Goal: Entertainment & Leisure: Consume media (video, audio)

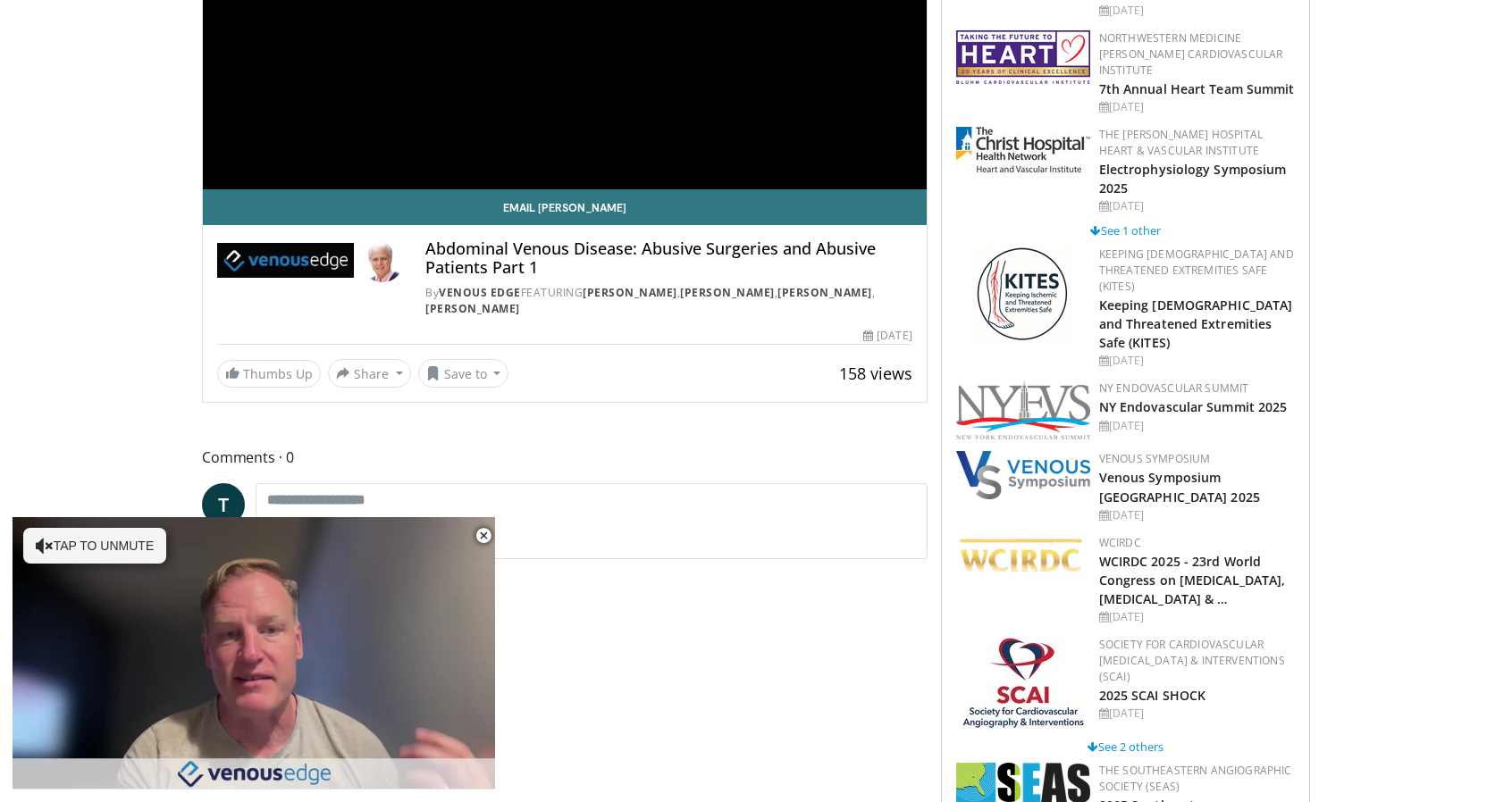
scroll to position [447, 0]
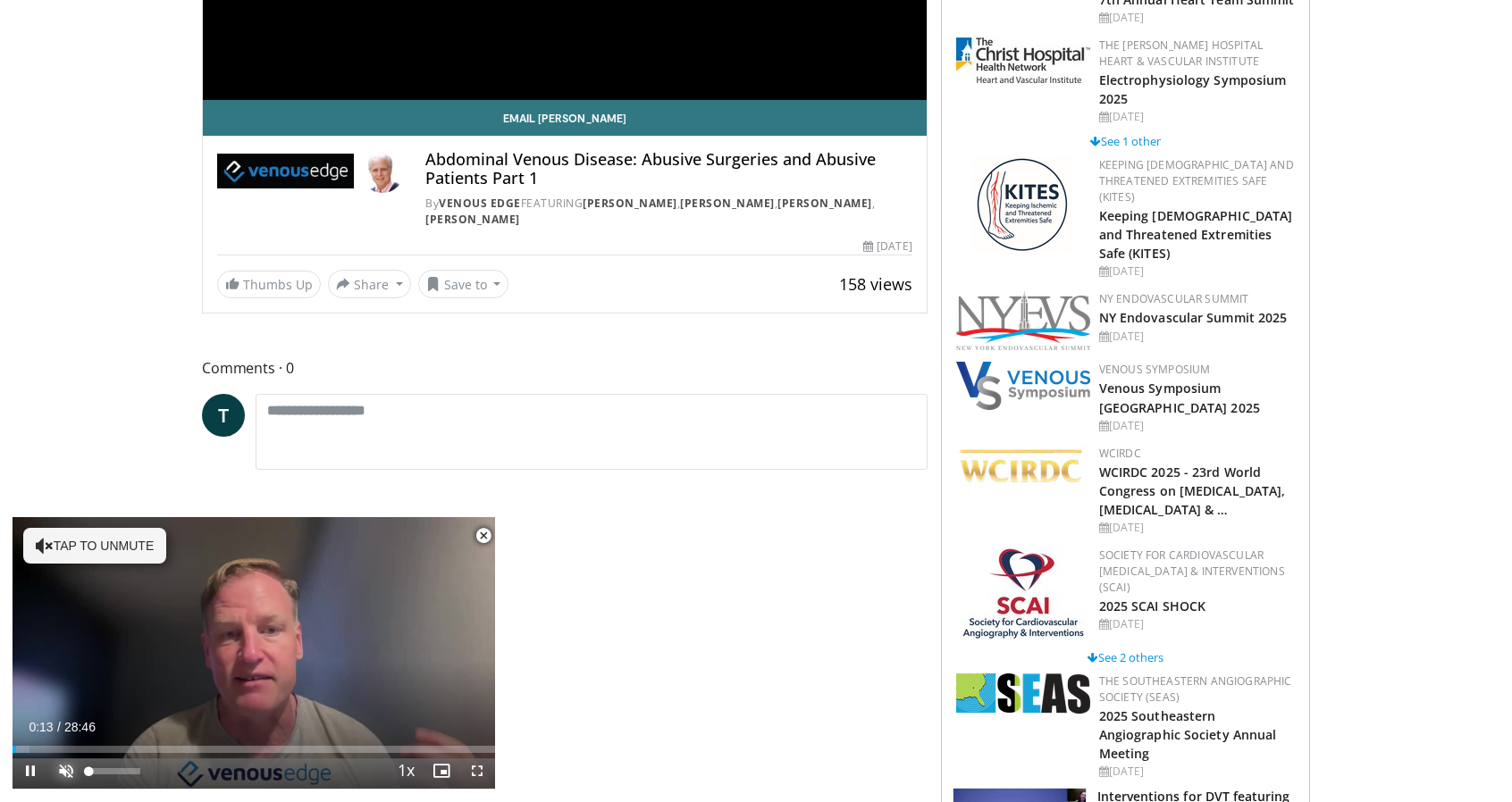
click at [68, 766] on span "Video Player" at bounding box center [66, 771] width 36 height 36
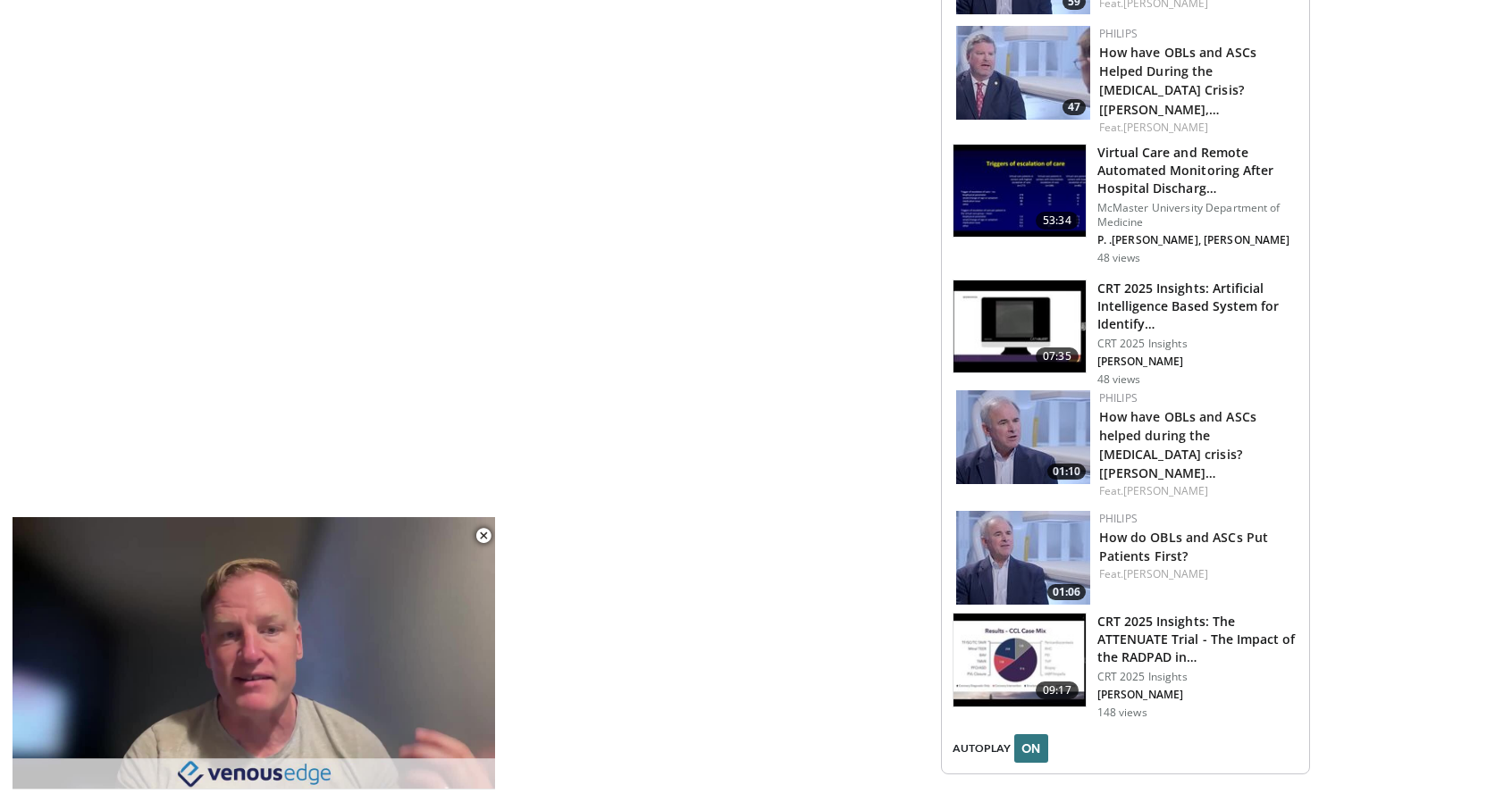
scroll to position [2861, 0]
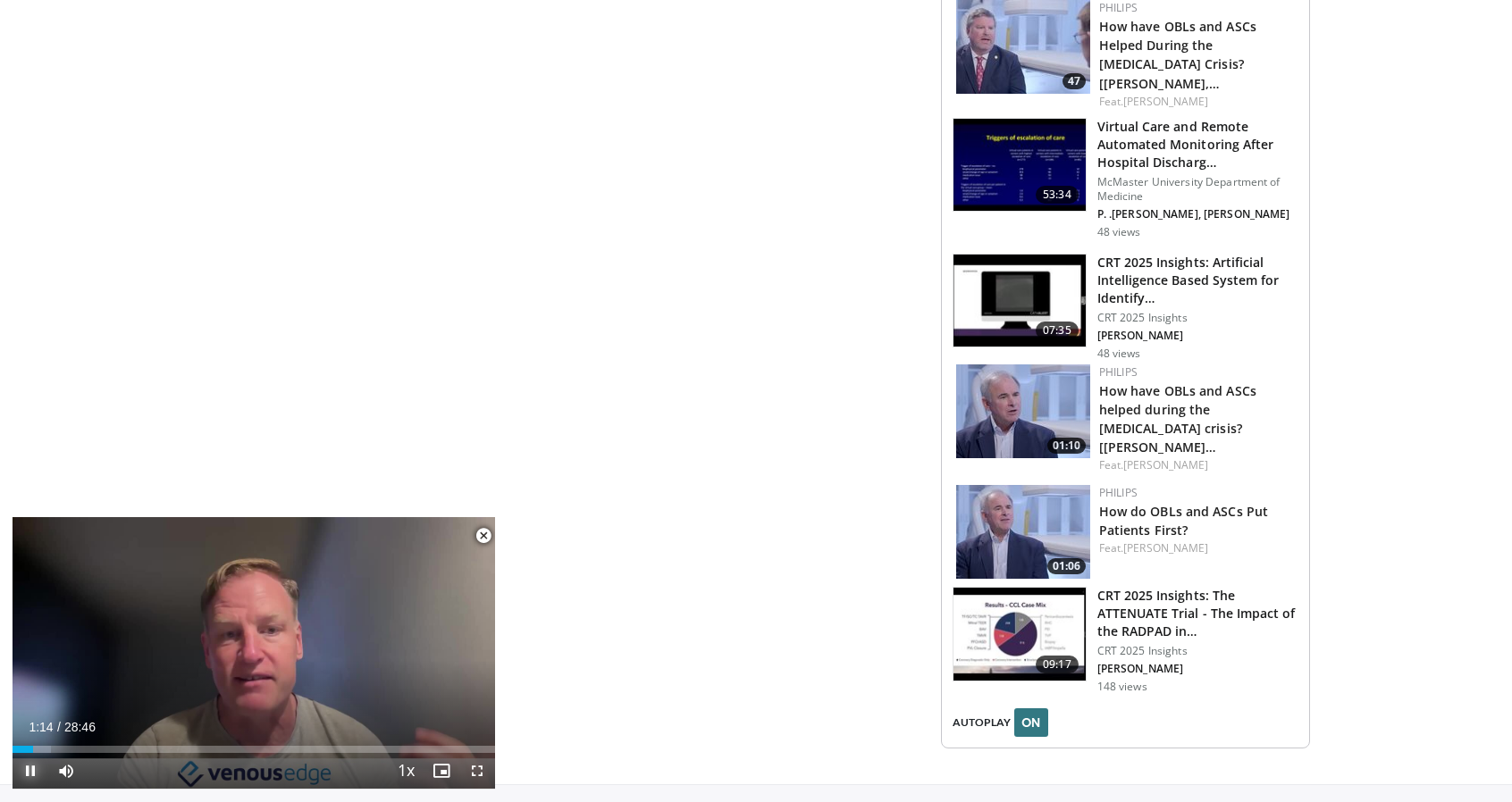
click at [32, 762] on span "Video Player" at bounding box center [31, 771] width 36 height 36
click at [31, 766] on span "Video Player" at bounding box center [31, 771] width 36 height 36
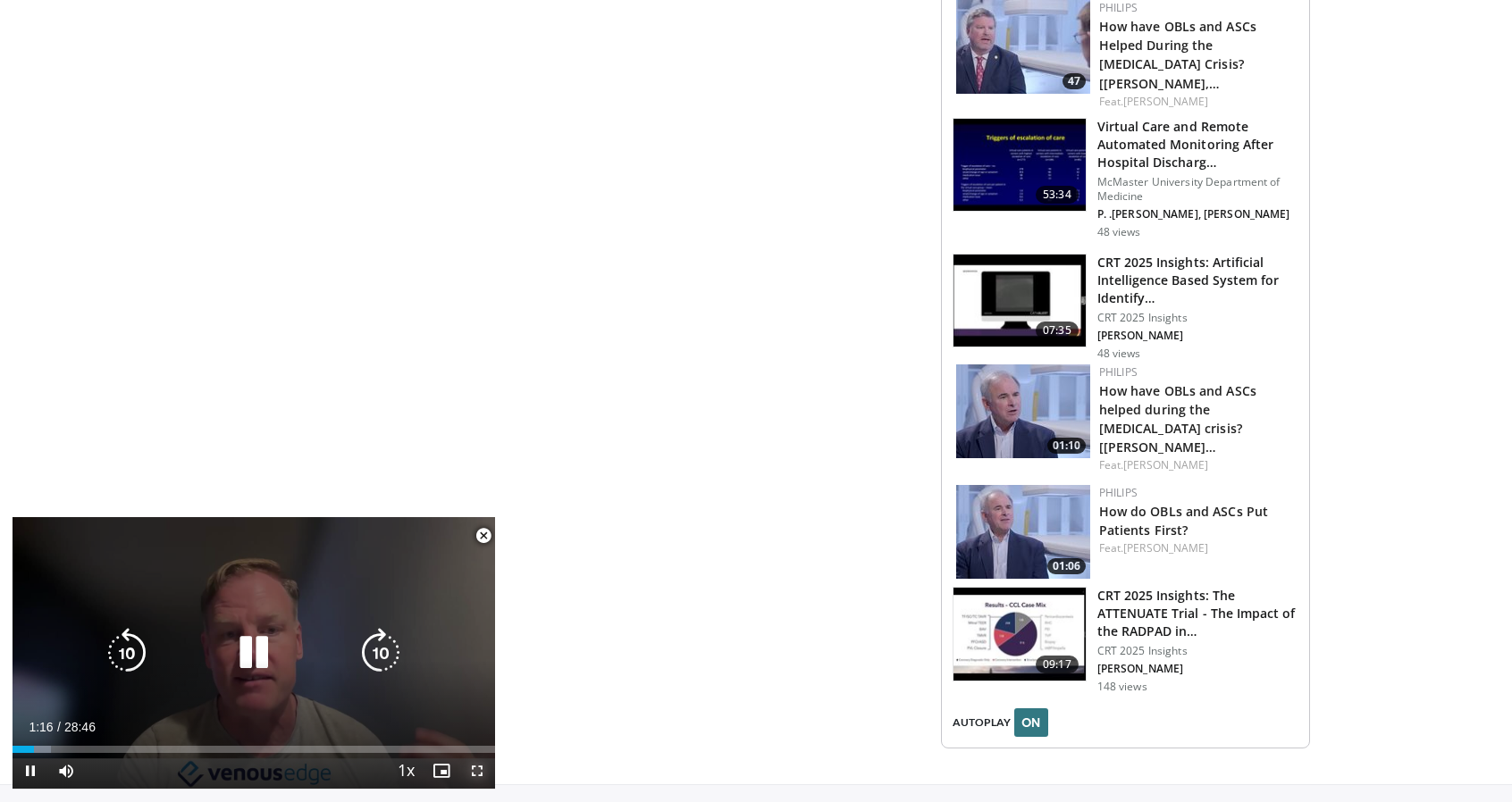
drag, startPoint x: 473, startPoint y: 768, endPoint x: 473, endPoint y: 877, distance: 109.0
click at [473, 769] on span "Video Player" at bounding box center [477, 771] width 36 height 36
drag, startPoint x: 180, startPoint y: 771, endPoint x: 247, endPoint y: 642, distance: 145.4
click at [222, 647] on video-js "**********" at bounding box center [254, 653] width 483 height 273
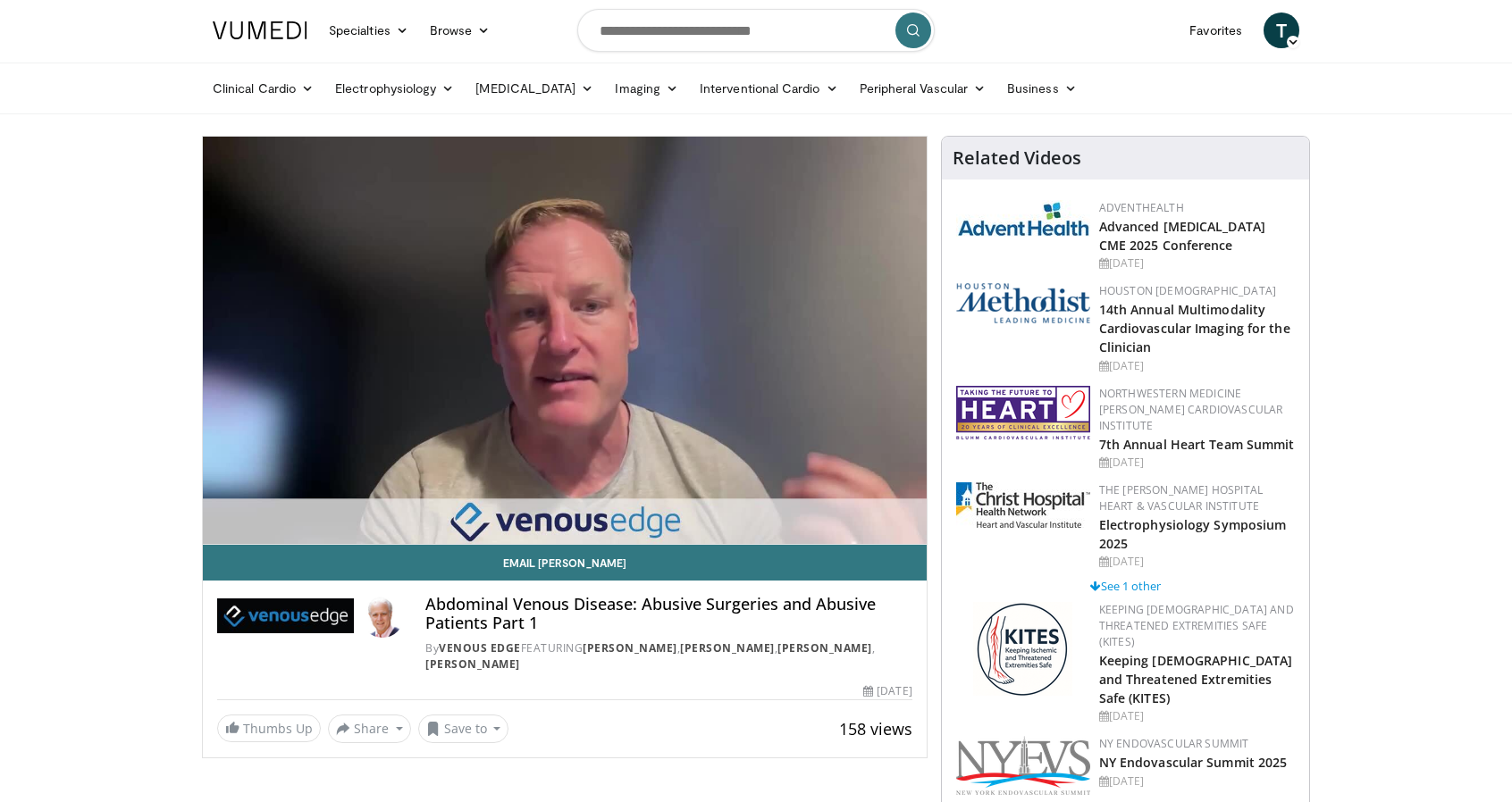
scroll to position [0, 0]
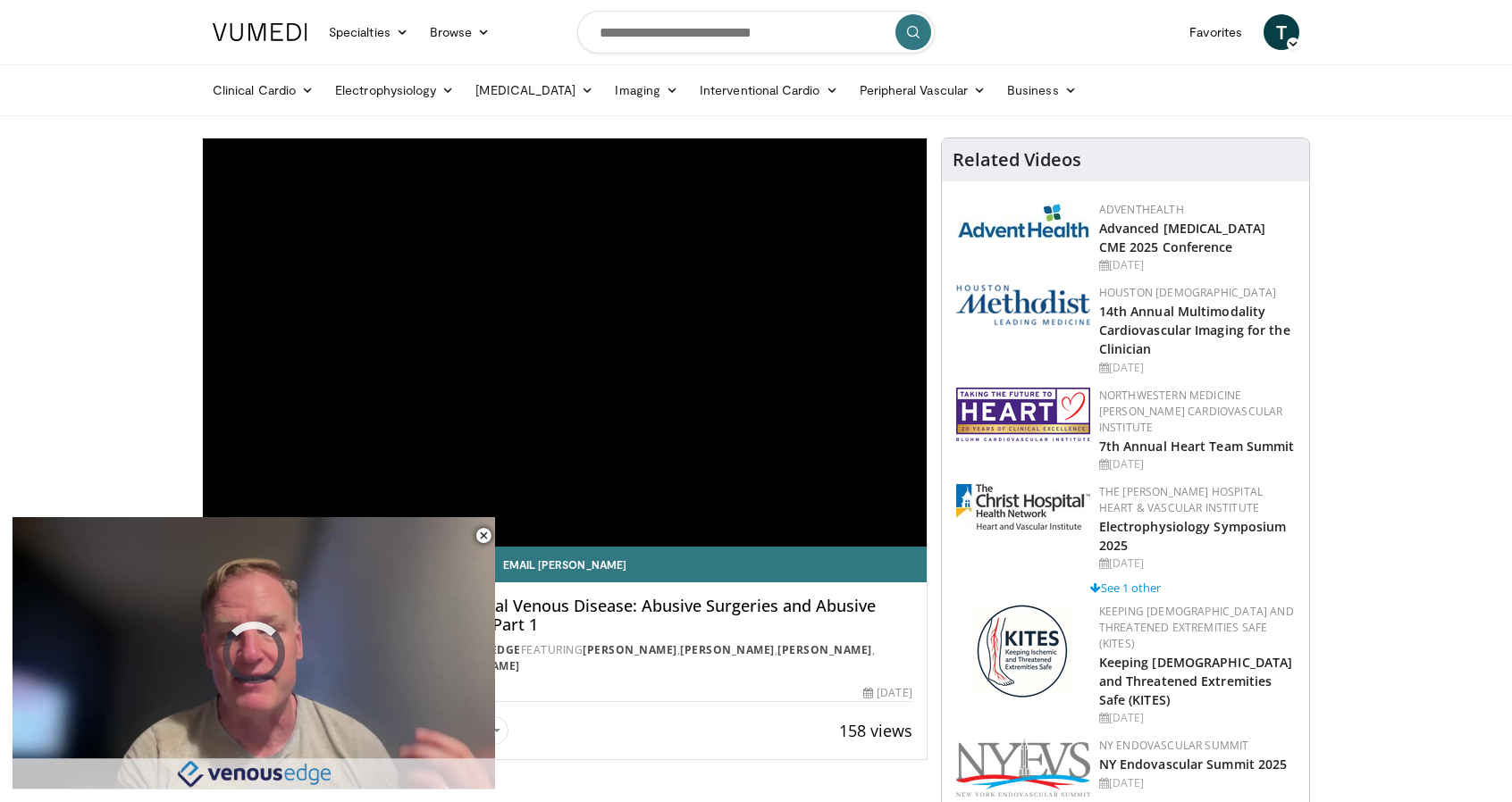
click at [601, 597] on h4 "Abdominal Venous Disease: Abusive Surgeries and Abusive Patients Part 1" at bounding box center [668, 616] width 486 height 39
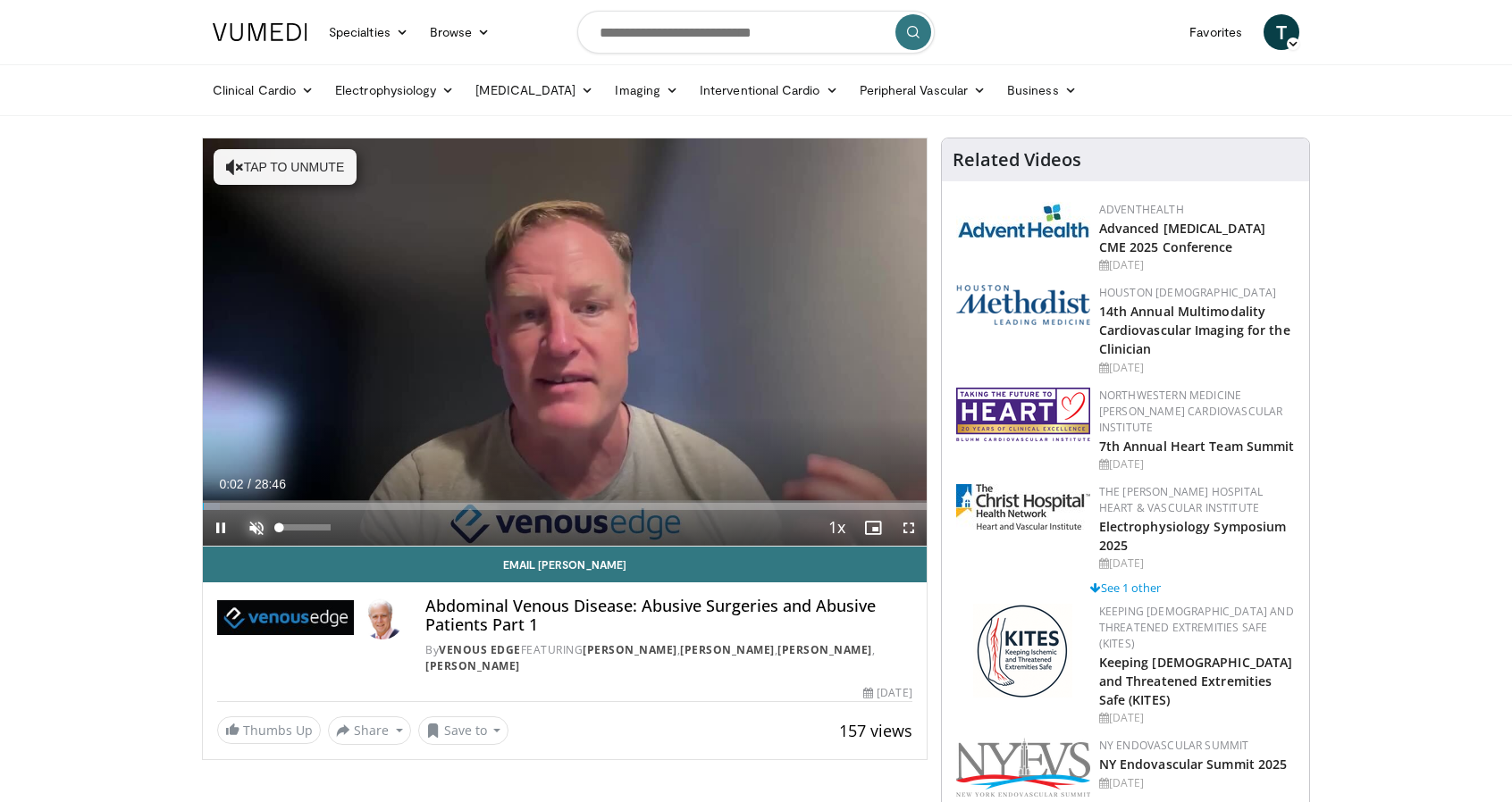
click at [249, 523] on span "Video Player" at bounding box center [257, 528] width 36 height 36
drag, startPoint x: 332, startPoint y: 455, endPoint x: 339, endPoint y: 485, distance: 30.8
click at [332, 456] on div "10 seconds Tap to unmute" at bounding box center [565, 342] width 724 height 407
drag, startPoint x: 291, startPoint y: 519, endPoint x: 433, endPoint y: 532, distance: 142.6
click at [433, 532] on div "Current Time 0:05 / Duration 28:46 Play Skip Backward Skip Forward Mute 100% Lo…" at bounding box center [565, 528] width 724 height 36
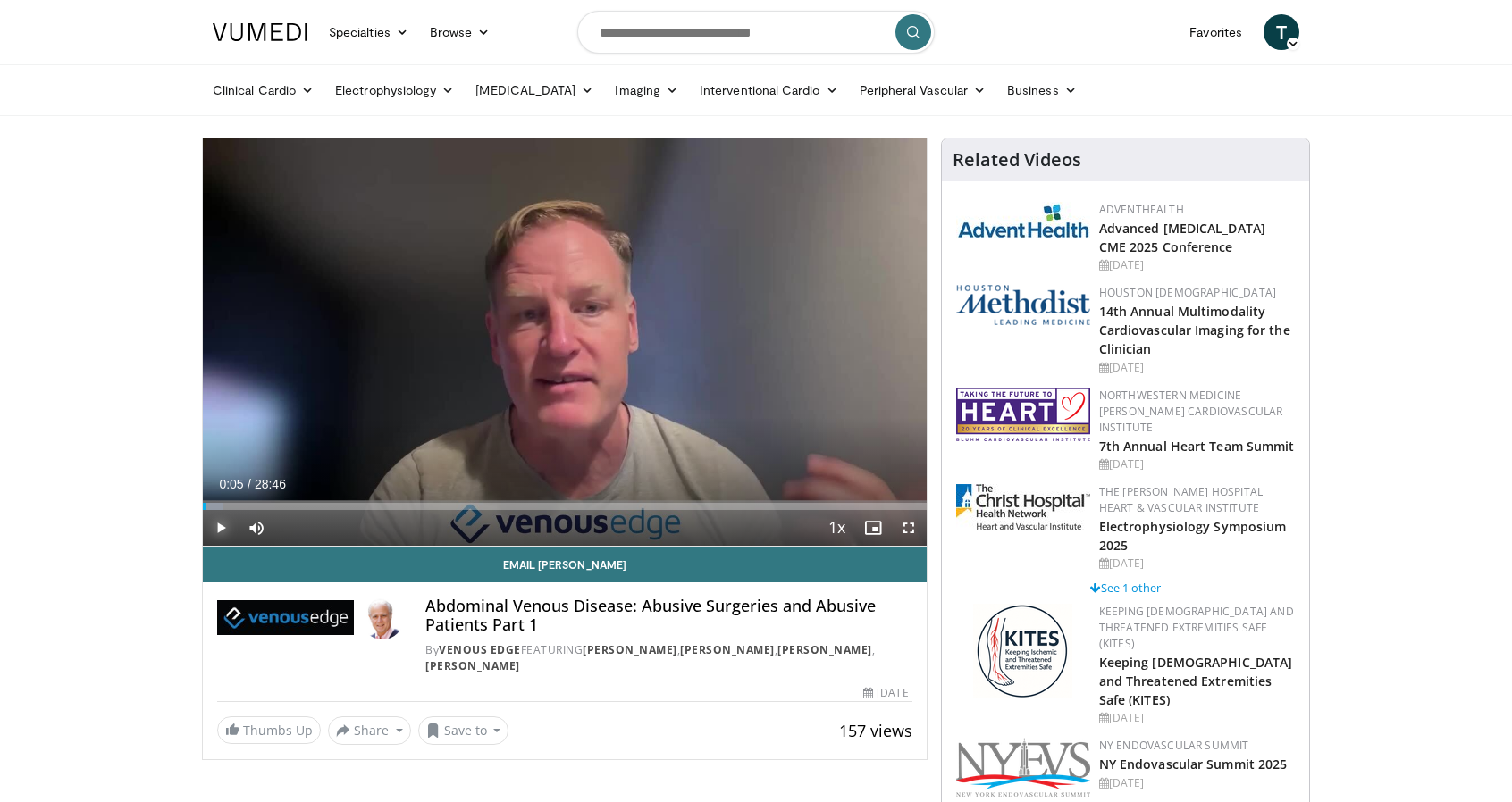
click at [221, 524] on span "Video Player" at bounding box center [221, 528] width 36 height 36
drag, startPoint x: 212, startPoint y: 503, endPoint x: 355, endPoint y: 505, distance: 143.0
click at [356, 505] on div "Progress Bar" at bounding box center [357, 506] width 2 height 7
drag, startPoint x: 318, startPoint y: 511, endPoint x: 312, endPoint y: 501, distance: 11.7
click at [312, 511] on div "Current Time 6:06 / Duration 28:46 Pause Skip Backward Skip Forward Mute 100% L…" at bounding box center [565, 528] width 724 height 36
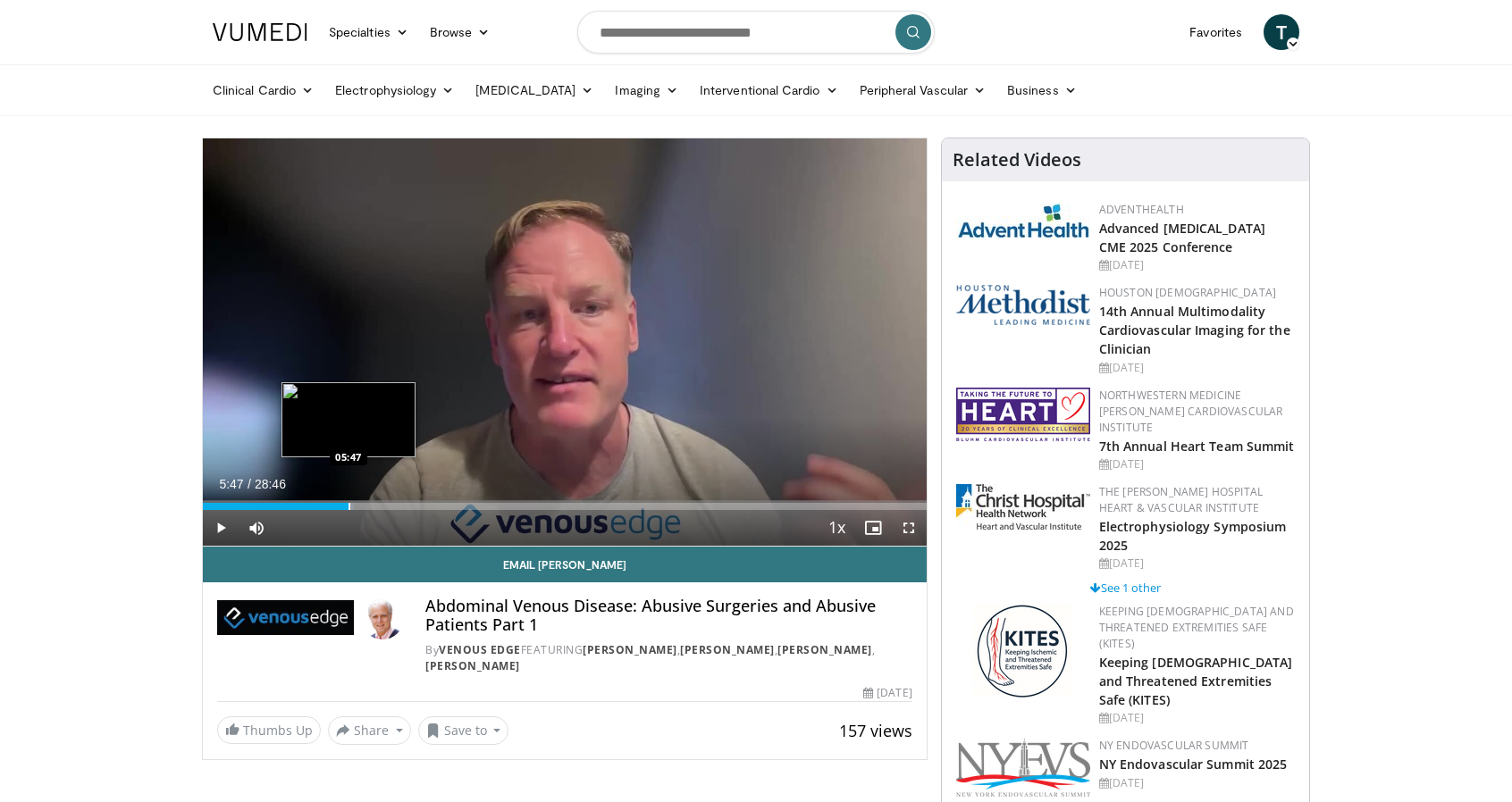
drag, startPoint x: 330, startPoint y: 502, endPoint x: 348, endPoint y: 504, distance: 18.1
click at [348, 504] on div "Progress Bar" at bounding box center [349, 506] width 2 height 7
drag, startPoint x: 348, startPoint y: 504, endPoint x: 318, endPoint y: 505, distance: 30.0
click at [318, 505] on div "Loaded : 0.00% 04:52 04:43" at bounding box center [565, 506] width 724 height 7
drag, startPoint x: 318, startPoint y: 505, endPoint x: 303, endPoint y: 505, distance: 15.0
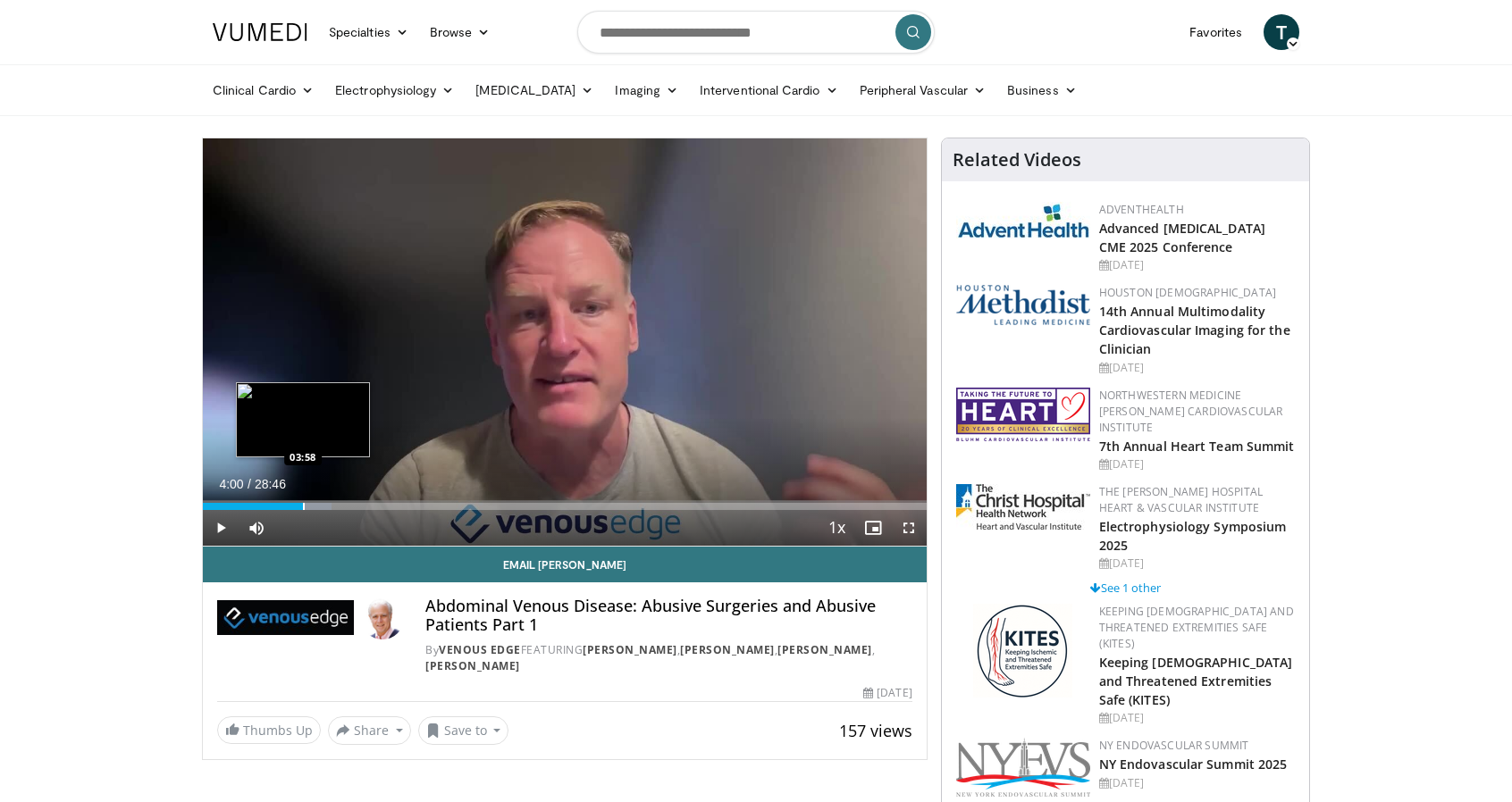
click at [303, 505] on div "Loaded : 17.81% 04:00 03:58" at bounding box center [565, 506] width 724 height 7
click at [911, 528] on span "Video Player" at bounding box center [908, 528] width 36 height 36
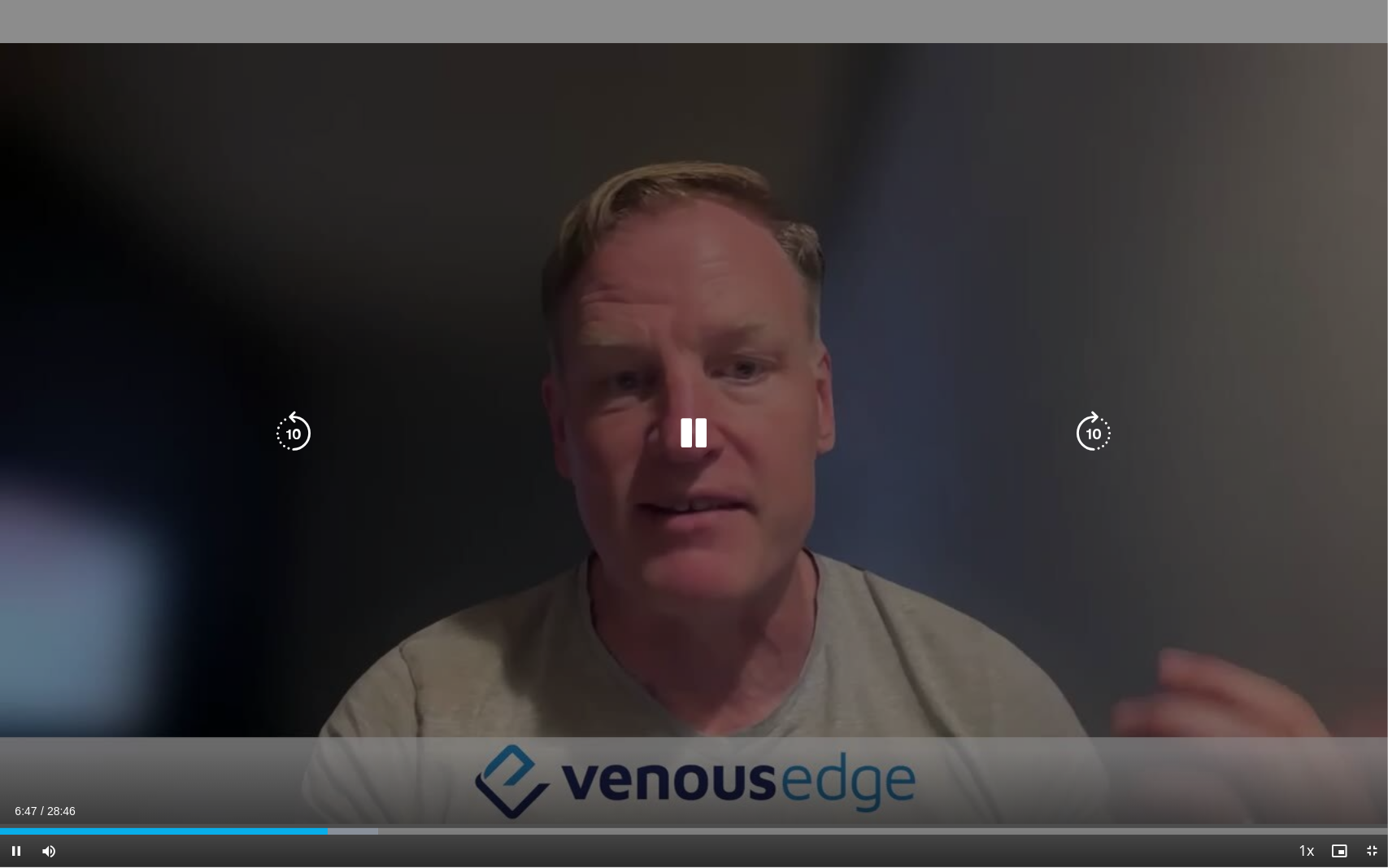
click at [693, 432] on icon "Video Player" at bounding box center [694, 433] width 45 height 45
